Goal: Task Accomplishment & Management: Use online tool/utility

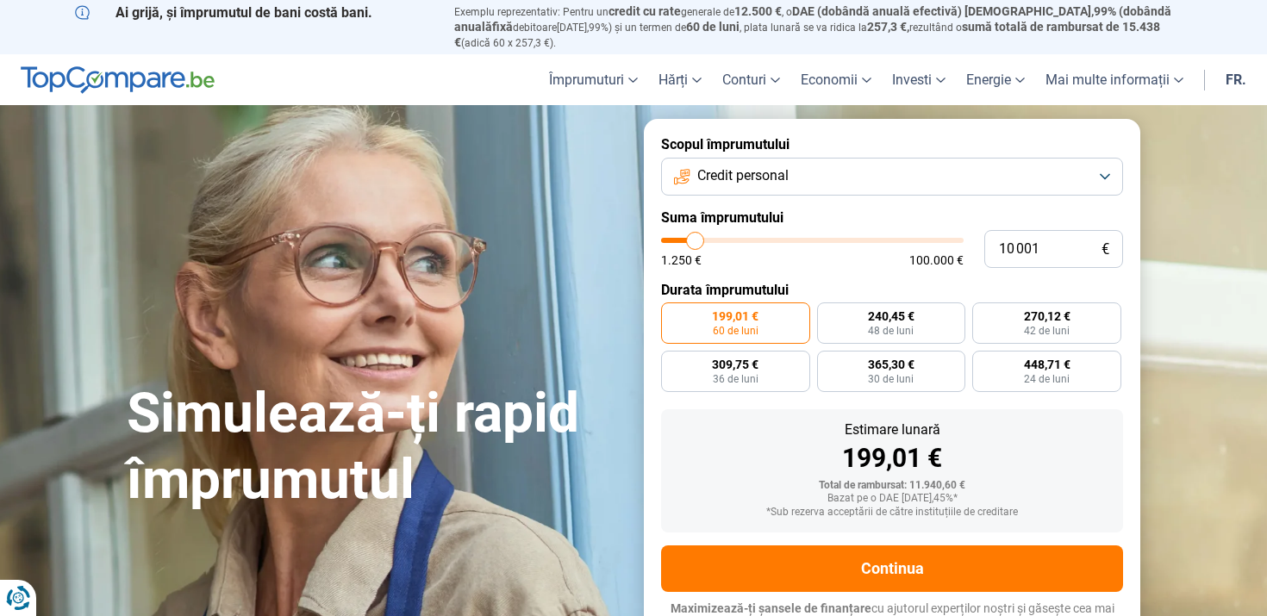
click at [1106, 161] on button "Credit personal" at bounding box center [892, 177] width 462 height 38
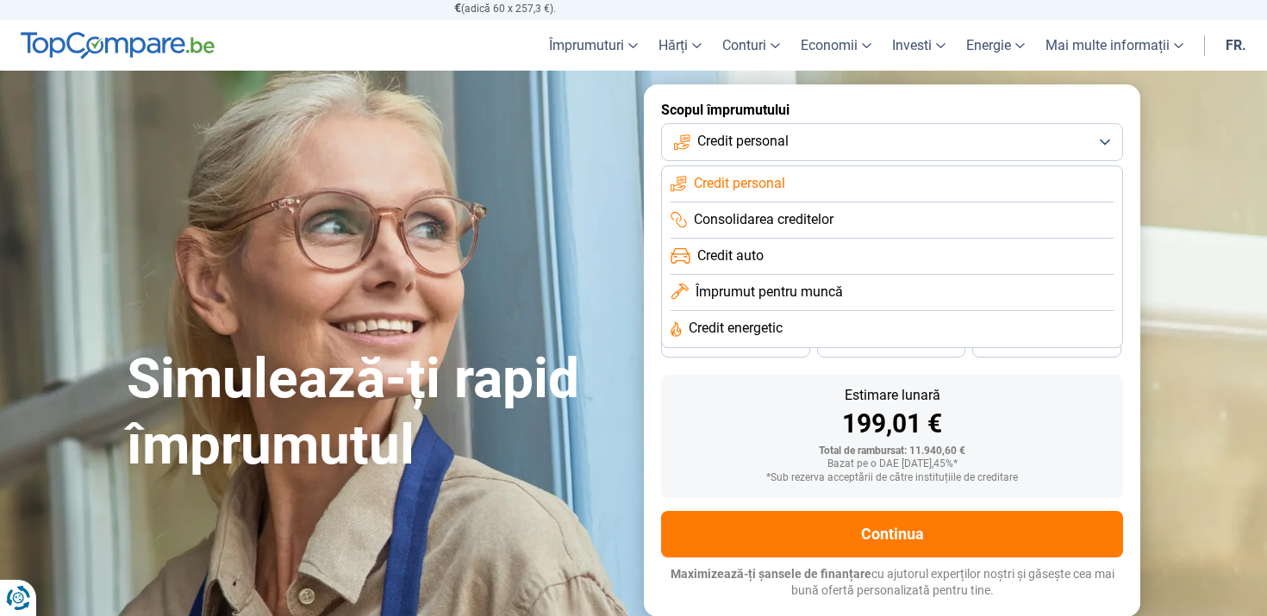
scroll to position [69, 0]
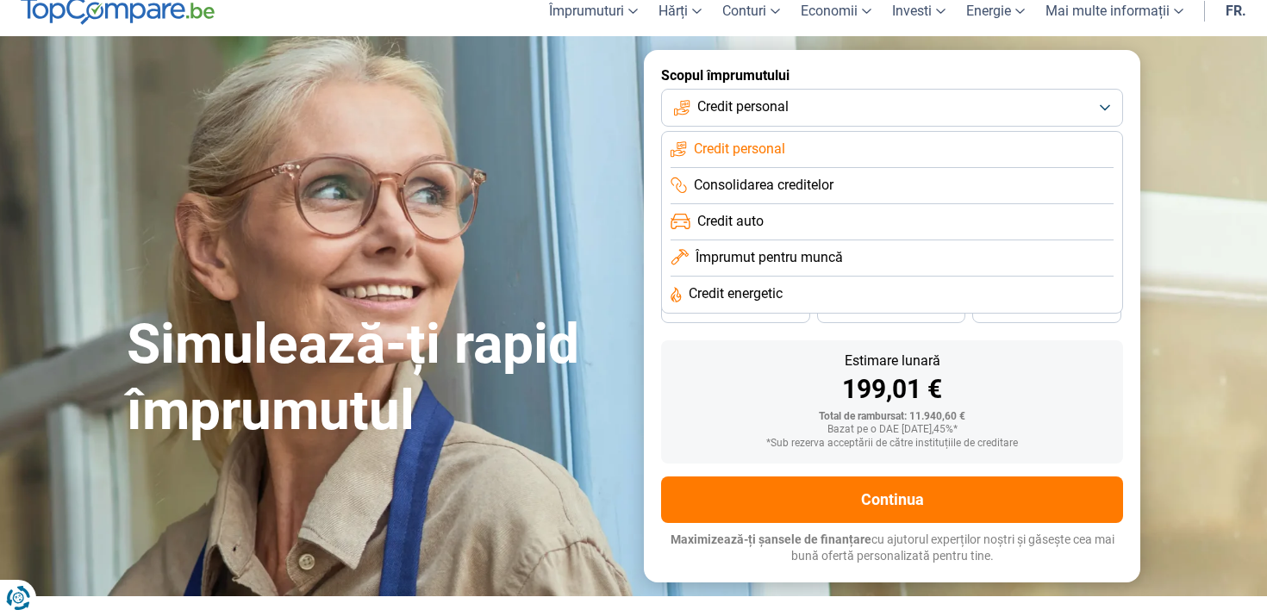
click at [761, 217] on li "Credit auto" at bounding box center [892, 222] width 443 height 36
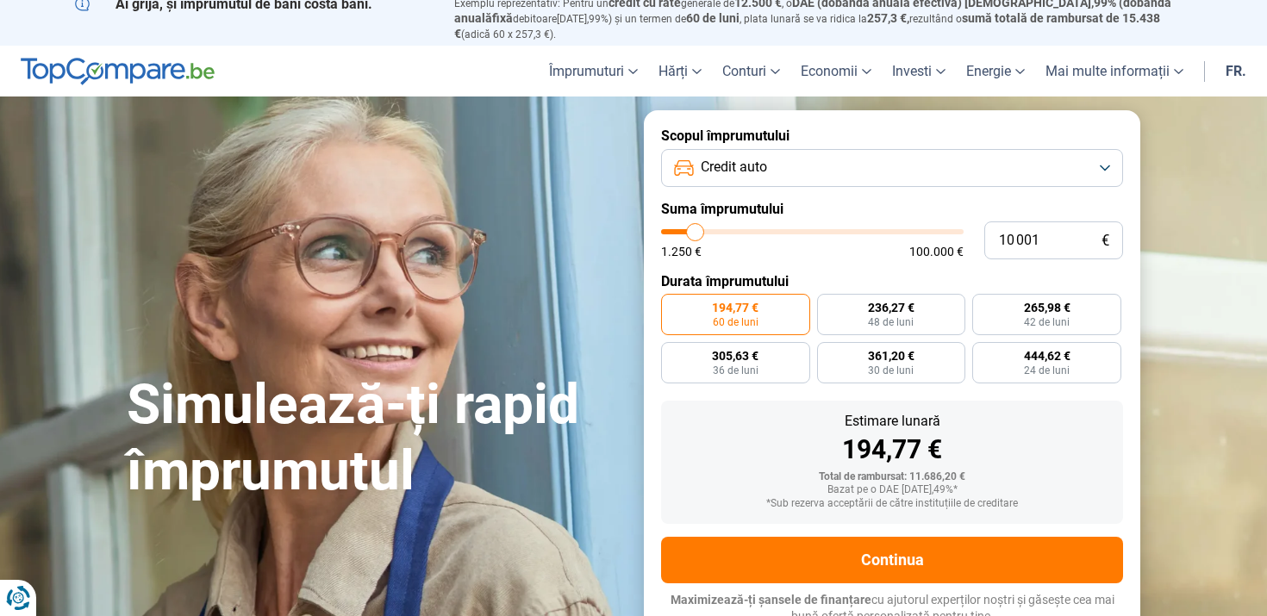
scroll to position [3, 0]
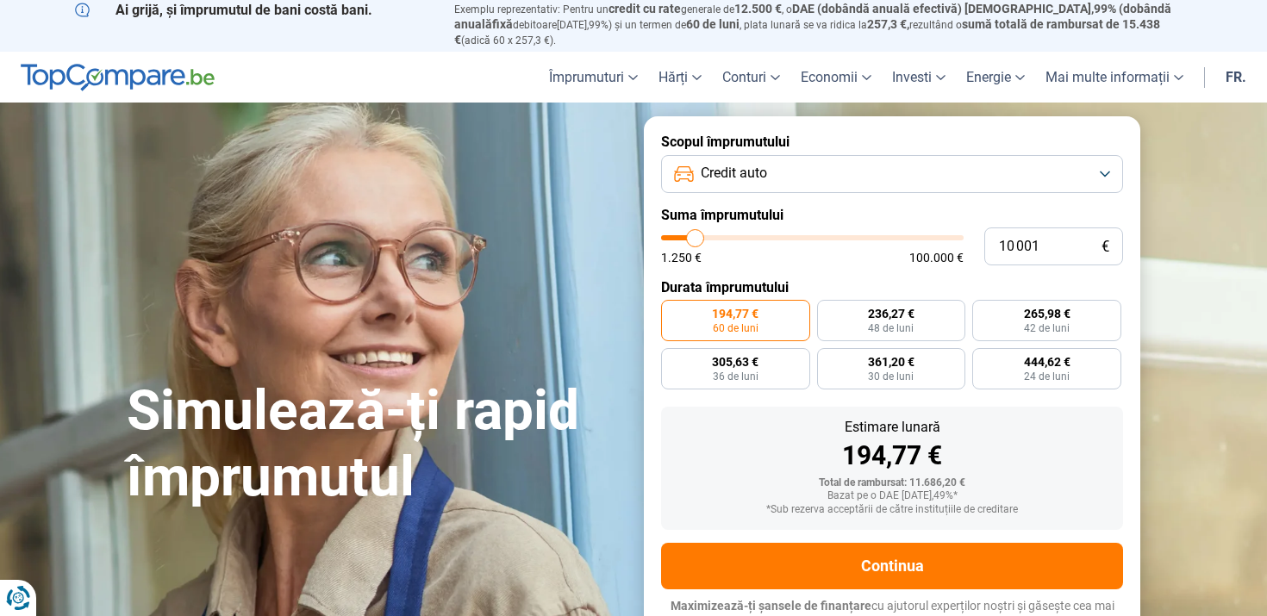
type input "59 750"
type input "59750"
click at [839, 235] on input "range" at bounding box center [812, 237] width 303 height 5
radio input "false"
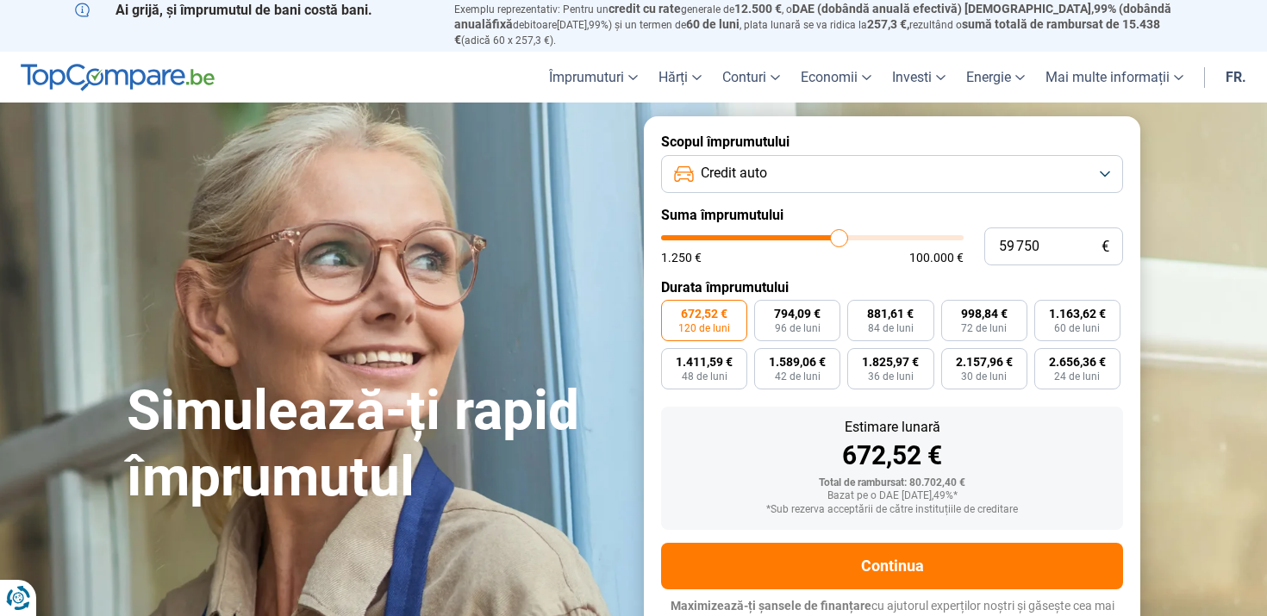
type input "100 000"
type input "100000"
click at [960, 235] on input "range" at bounding box center [812, 237] width 303 height 5
type input "78 250"
type input "78250"
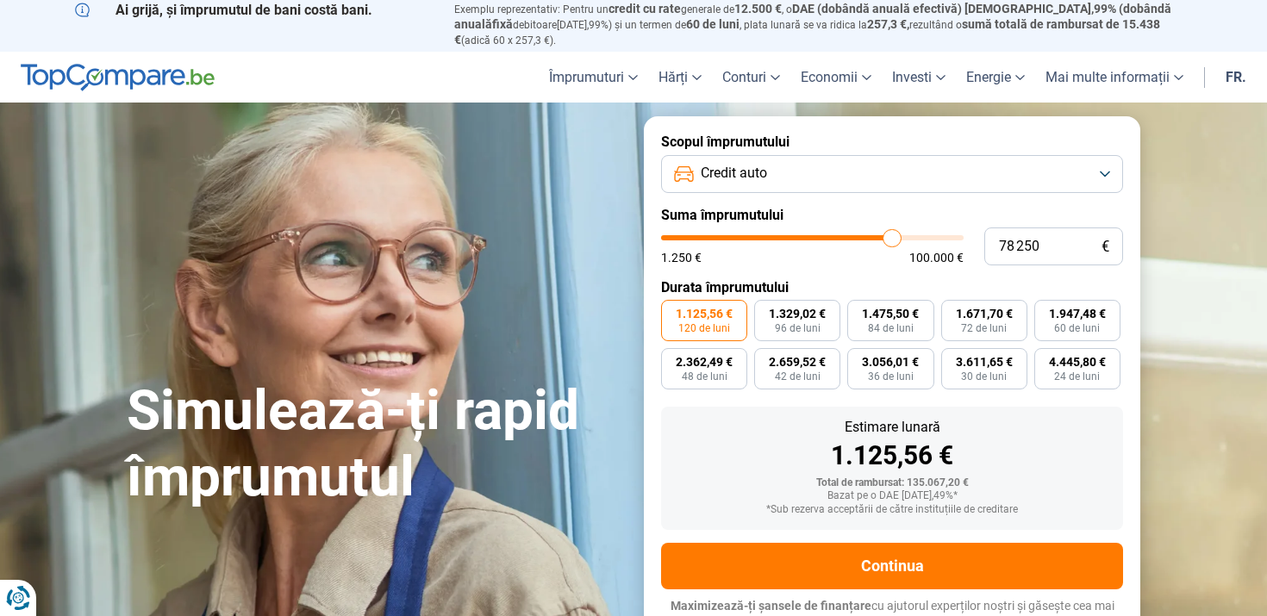
click at [892, 235] on input "range" at bounding box center [812, 237] width 303 height 5
